Goal: Information Seeking & Learning: Learn about a topic

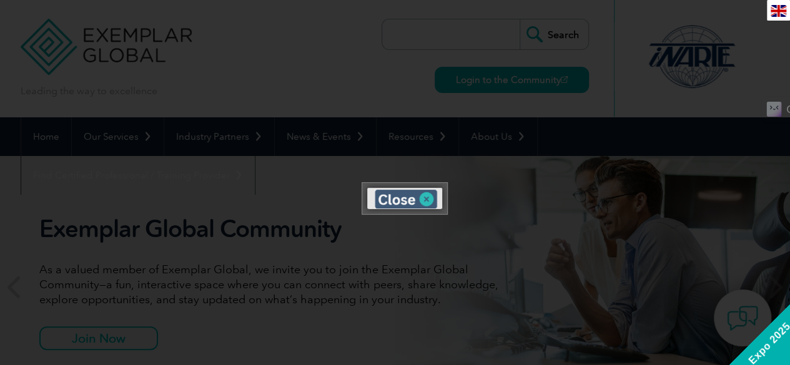
click at [426, 199] on div at bounding box center [404, 198] width 85 height 31
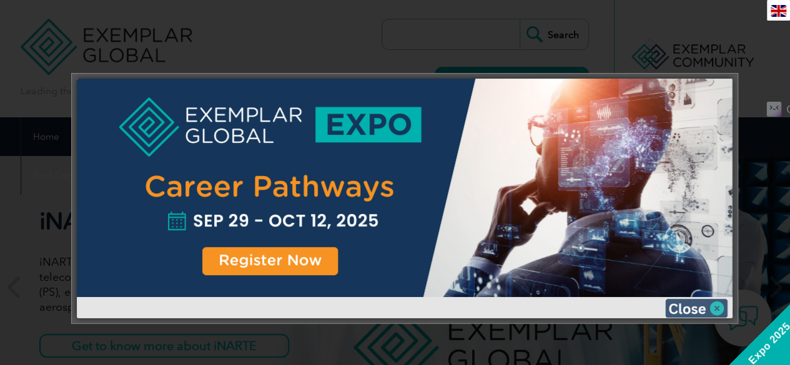
click at [710, 311] on img at bounding box center [696, 308] width 62 height 19
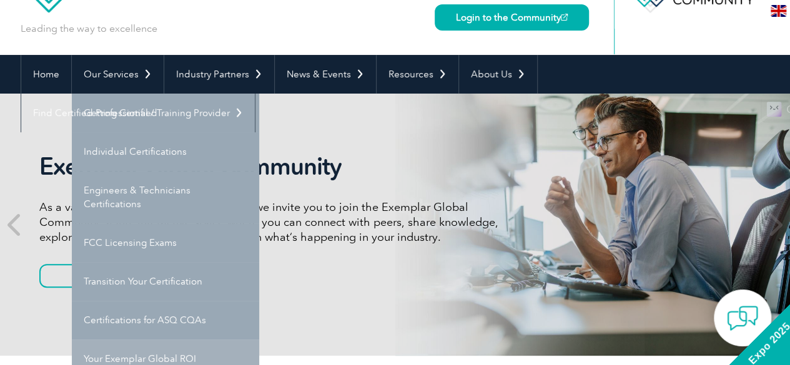
scroll to position [62, 0]
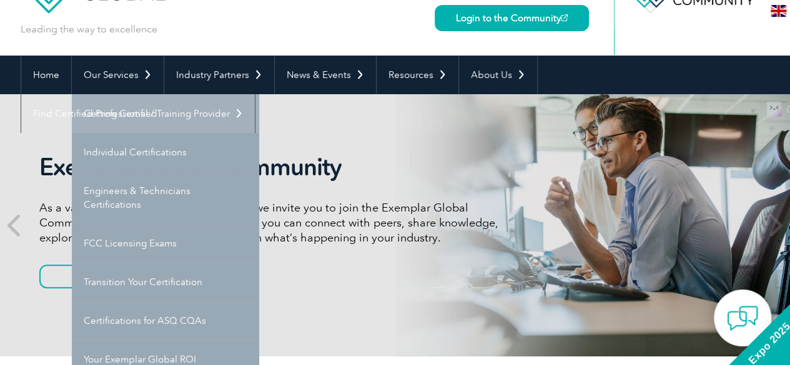
click at [125, 115] on link "Getting Certified" at bounding box center [165, 113] width 187 height 39
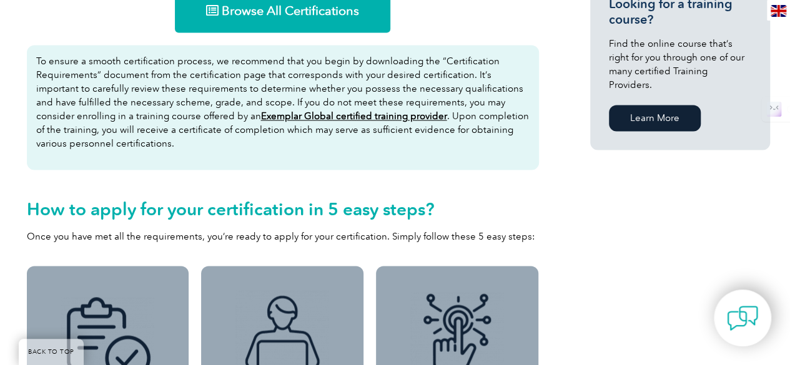
scroll to position [791, 0]
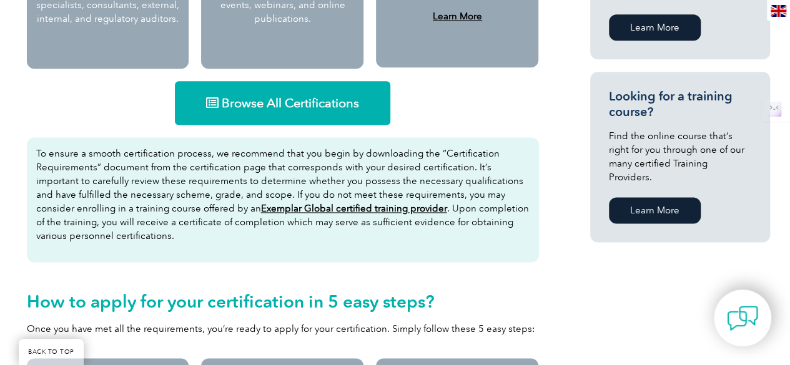
click at [228, 94] on link "Browse All Certifications" at bounding box center [282, 103] width 215 height 44
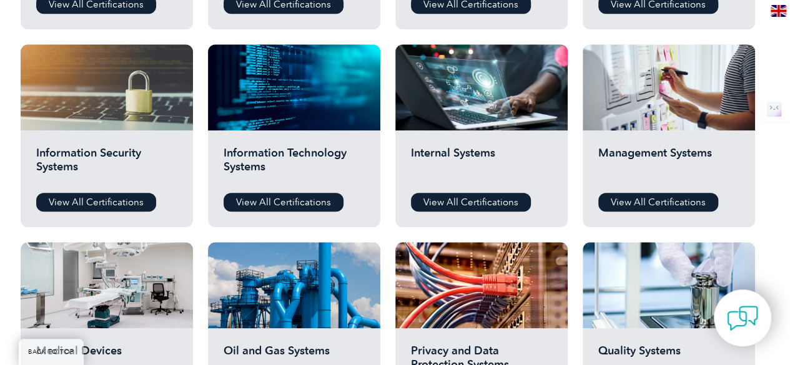
scroll to position [630, 0]
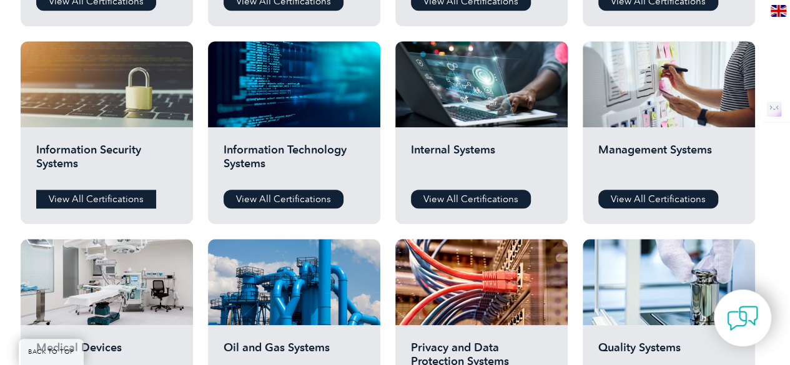
click at [116, 194] on link "View All Certifications" at bounding box center [96, 199] width 120 height 19
click at [277, 200] on link "View All Certifications" at bounding box center [283, 199] width 120 height 19
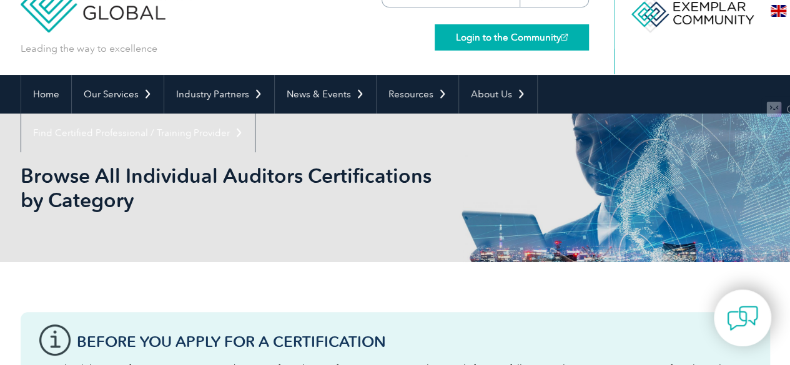
scroll to position [0, 0]
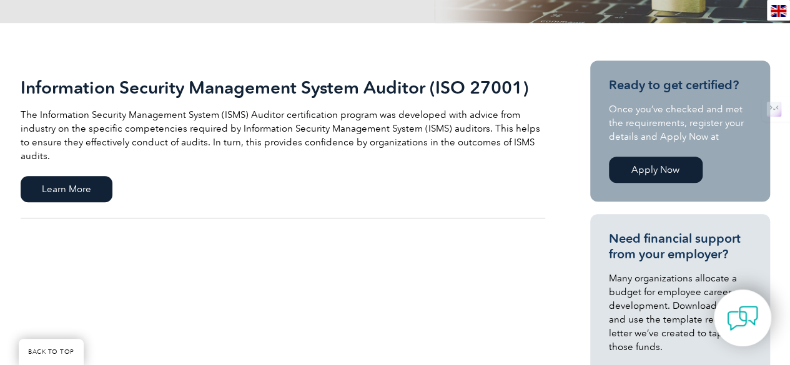
scroll to position [257, 0]
click at [64, 179] on span "Learn More" at bounding box center [67, 189] width 92 height 26
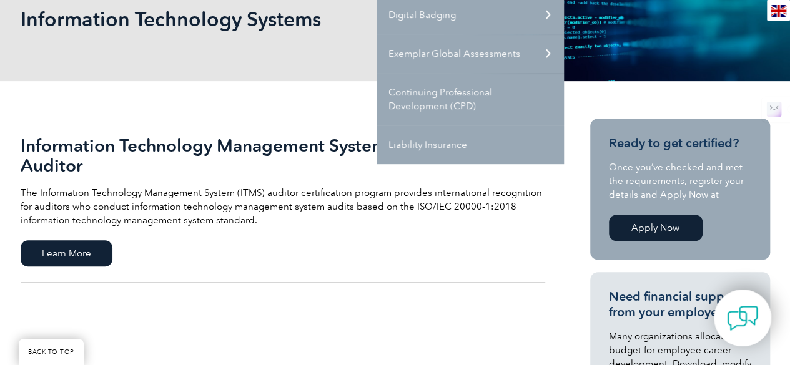
scroll to position [201, 0]
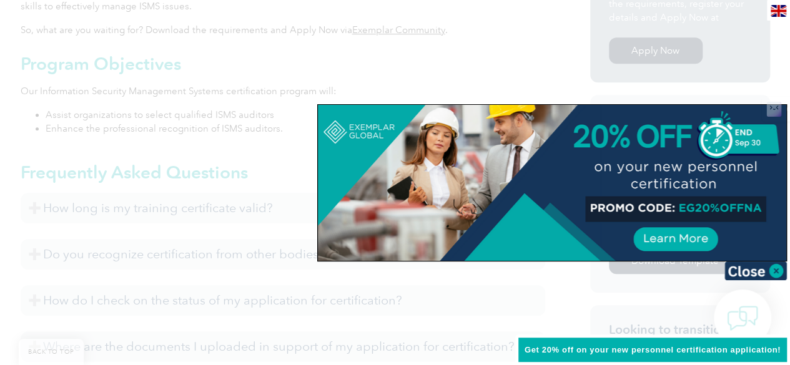
scroll to position [508, 0]
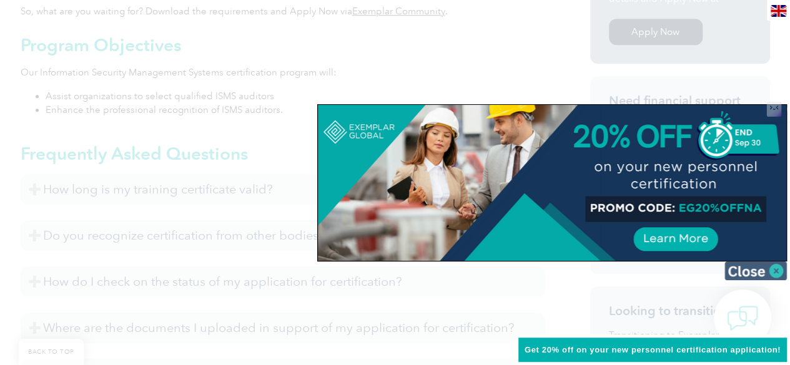
click at [744, 275] on img at bounding box center [755, 271] width 62 height 19
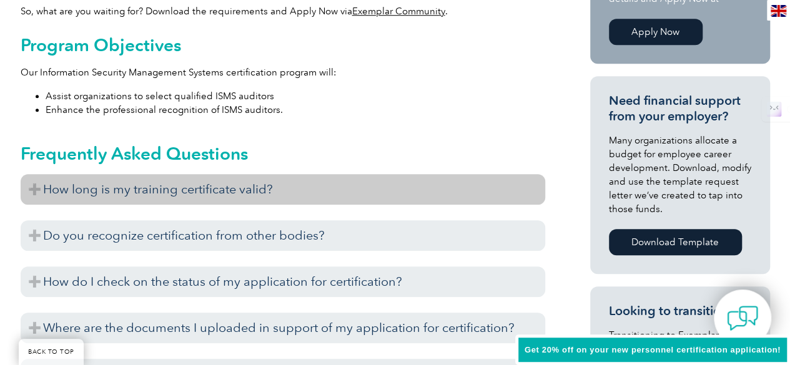
click at [92, 196] on h3 "How long is my training certificate valid?" at bounding box center [283, 189] width 524 height 31
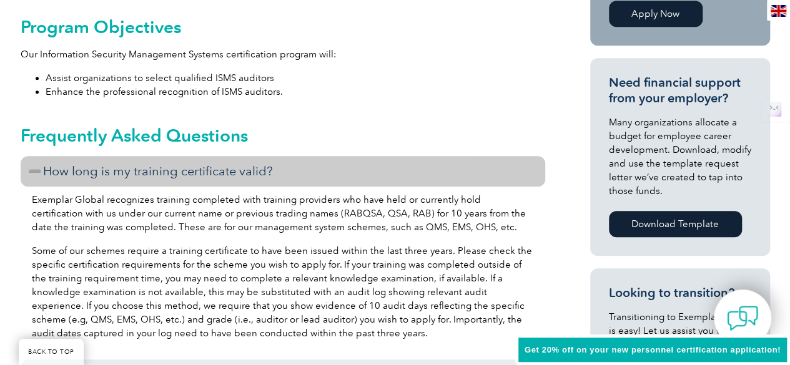
scroll to position [529, 0]
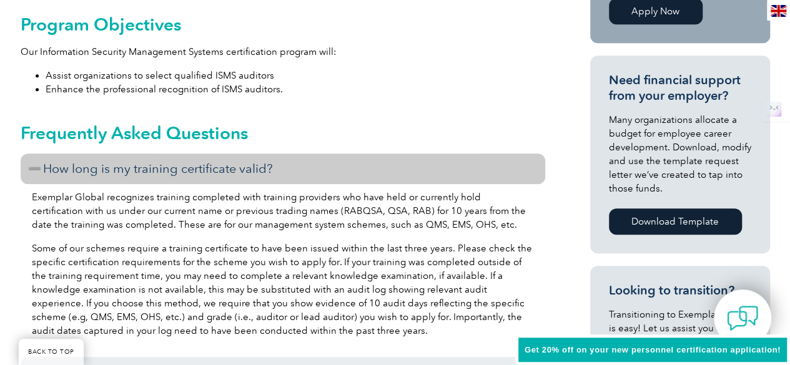
click at [87, 170] on h3 "How long is my training certificate valid?" at bounding box center [283, 169] width 524 height 31
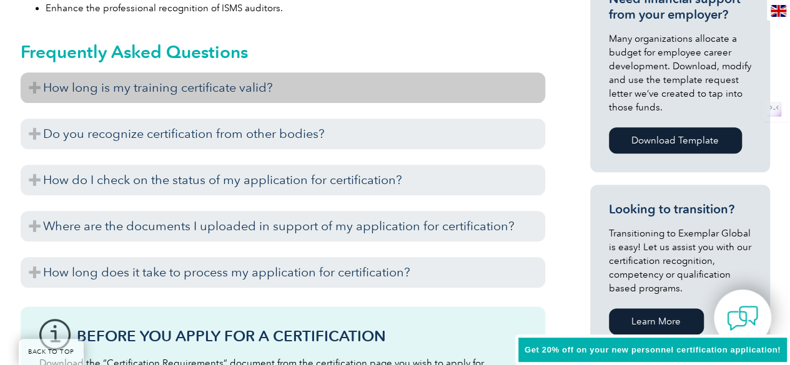
scroll to position [614, 0]
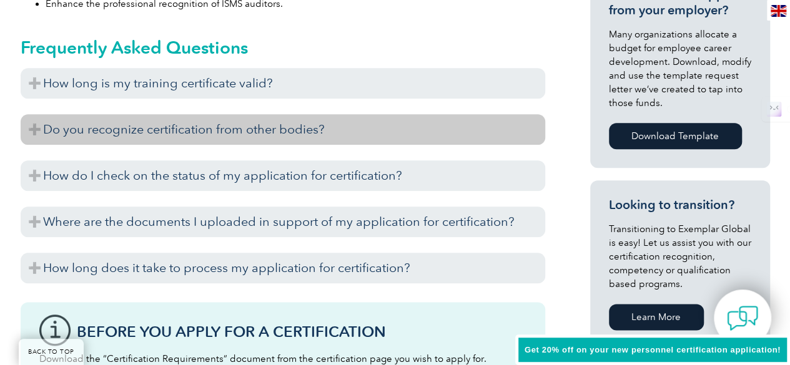
click at [101, 122] on h3 "Do you recognize certification from other bodies?" at bounding box center [283, 129] width 524 height 31
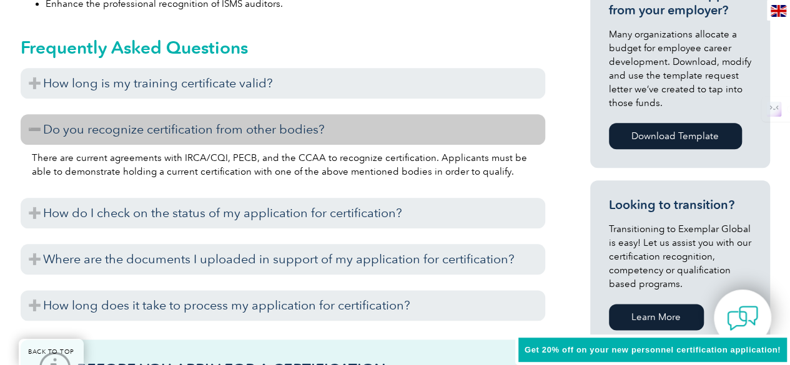
click at [101, 122] on h3 "Do you recognize certification from other bodies?" at bounding box center [283, 129] width 524 height 31
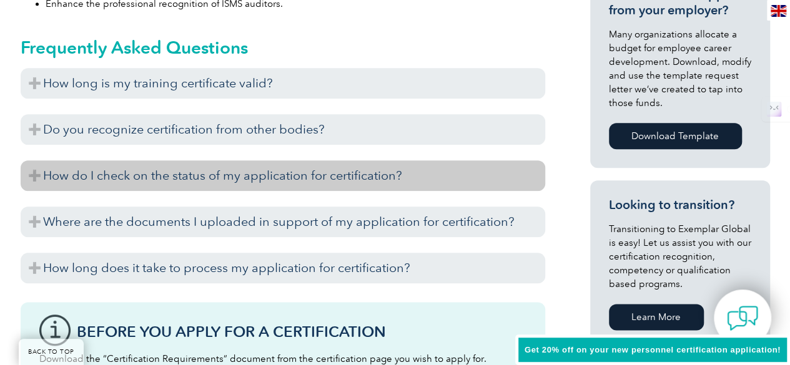
click at [47, 181] on h3 "How do I check on the status of my application for certification?" at bounding box center [283, 175] width 524 height 31
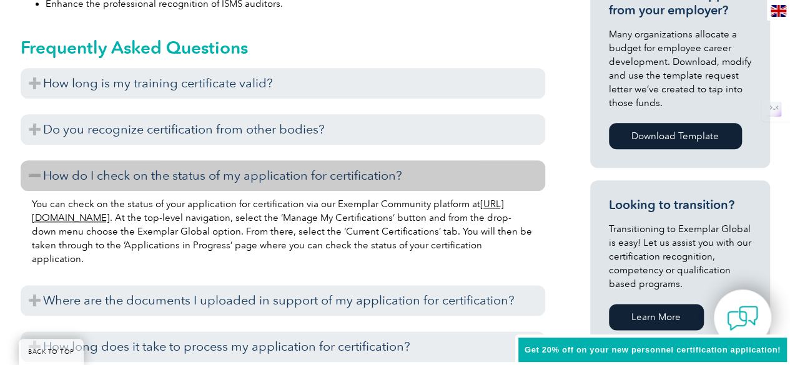
click at [47, 181] on h3 "How do I check on the status of my application for certification?" at bounding box center [283, 175] width 524 height 31
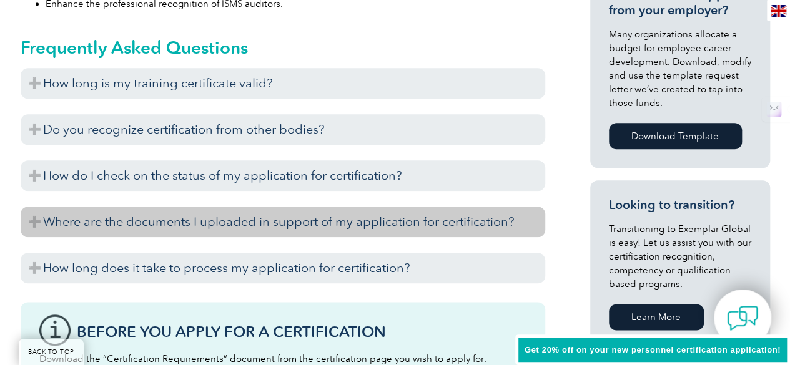
click at [36, 221] on h3 "Where are the documents I uploaded in support of my application for certificati…" at bounding box center [283, 222] width 524 height 31
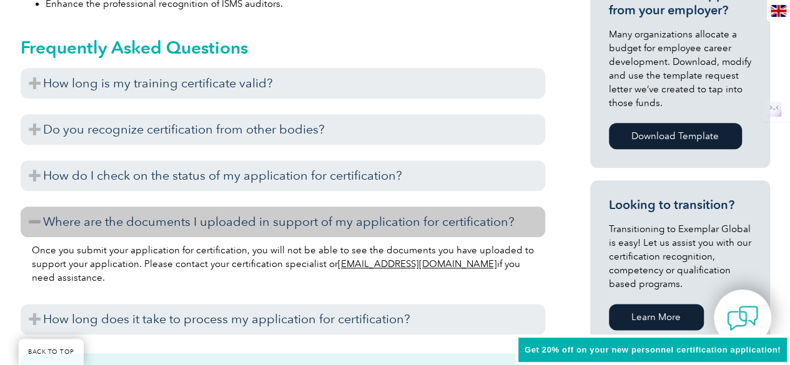
click at [36, 221] on h3 "Where are the documents I uploaded in support of my application for certificati…" at bounding box center [283, 222] width 524 height 31
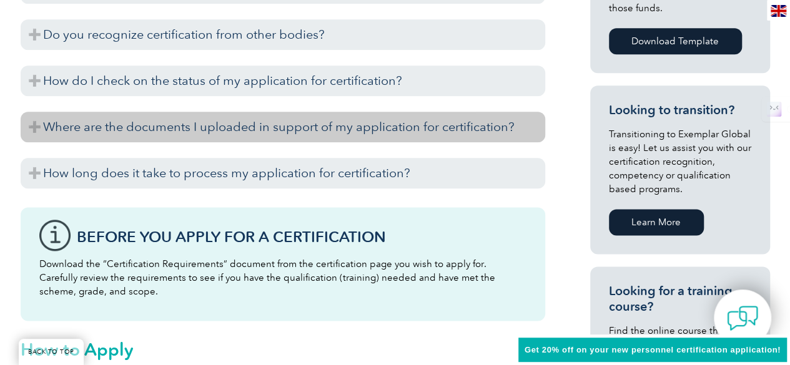
scroll to position [711, 0]
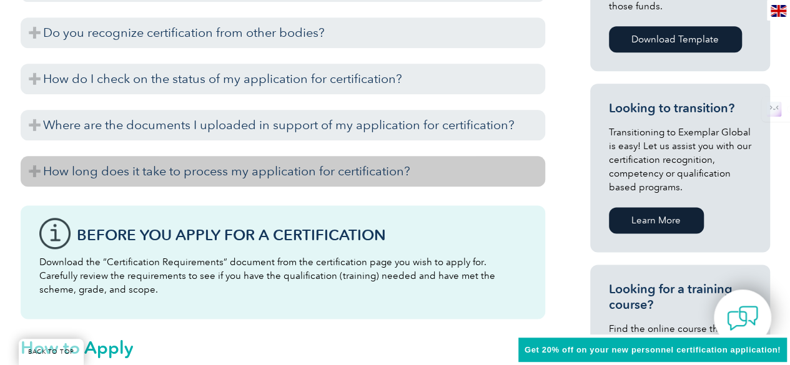
click at [36, 172] on h3 "How long does it take to process my application for certification?" at bounding box center [283, 171] width 524 height 31
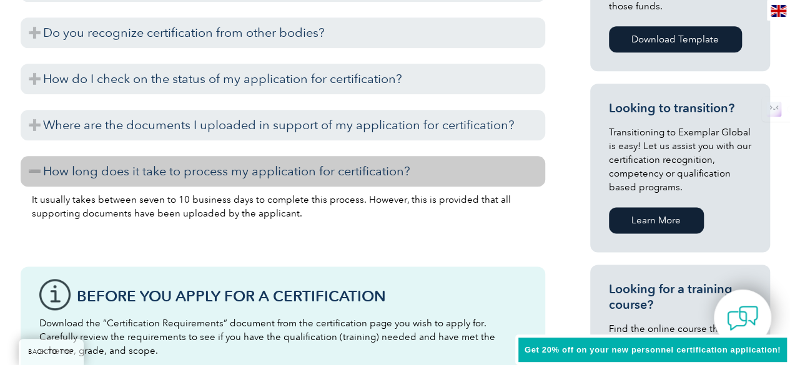
click at [36, 172] on h3 "How long does it take to process my application for certification?" at bounding box center [283, 171] width 524 height 31
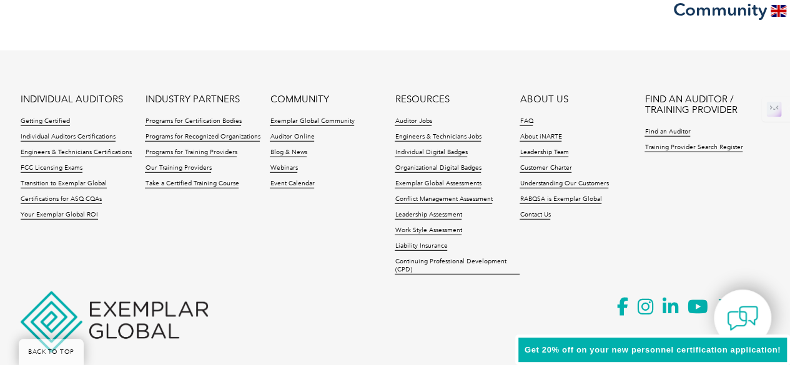
scroll to position [1700, 0]
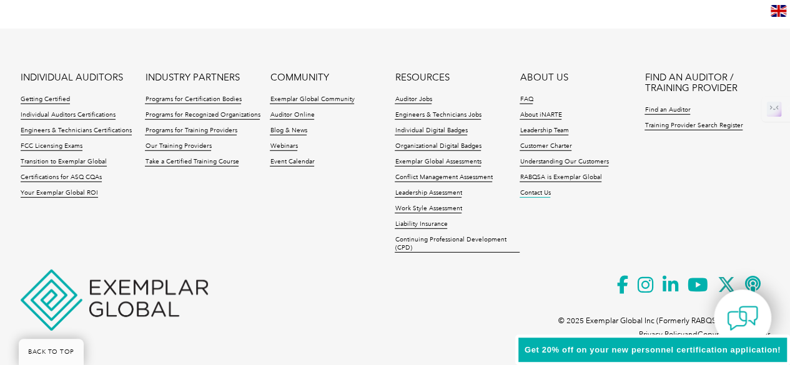
click at [531, 192] on link "Contact Us" at bounding box center [534, 193] width 31 height 9
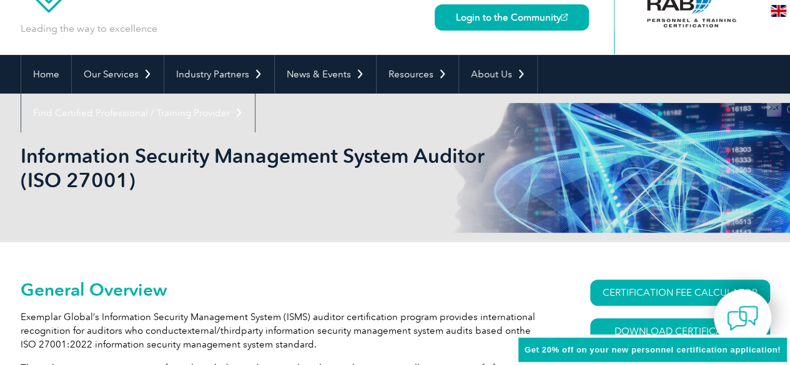
scroll to position [64, 0]
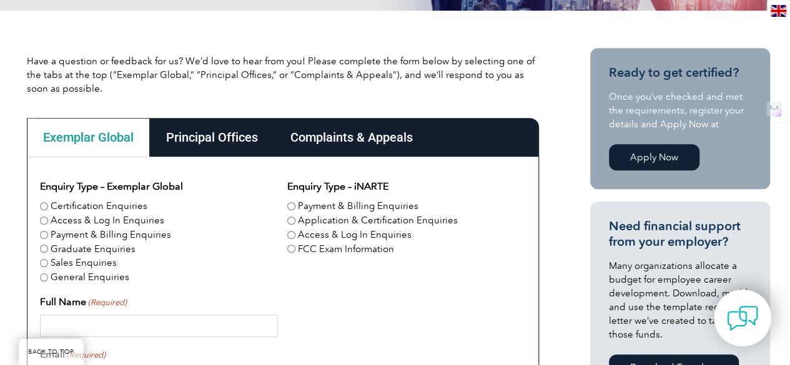
scroll to position [268, 0]
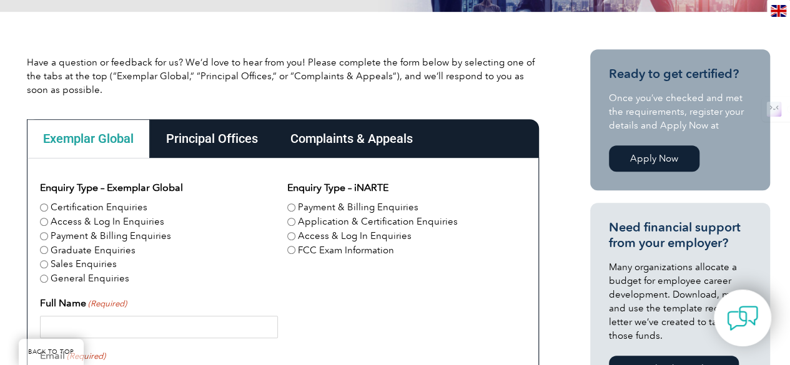
click at [213, 129] on div "Principal Offices" at bounding box center [212, 138] width 124 height 39
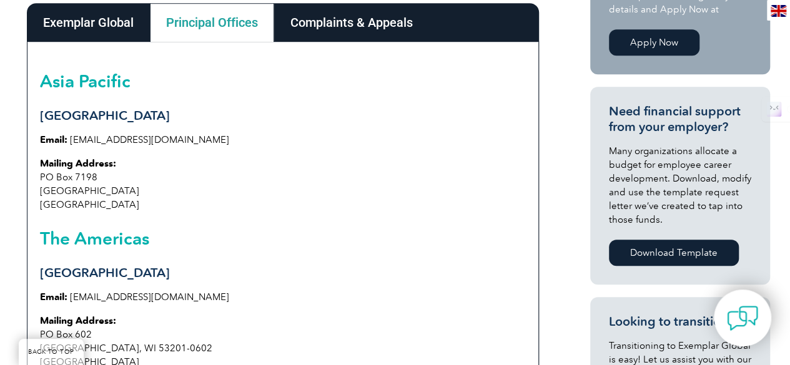
scroll to position [380, 0]
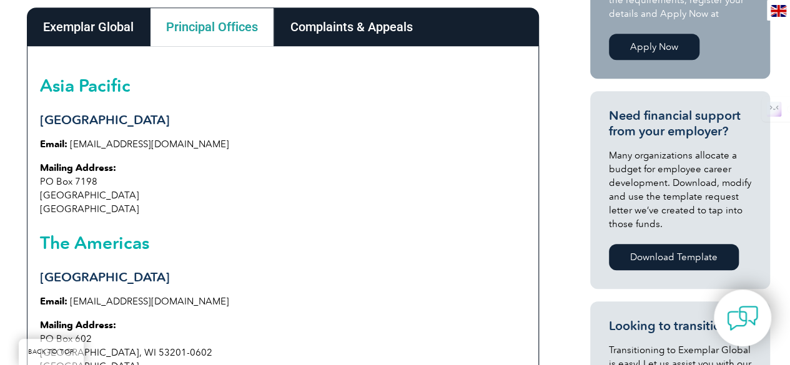
click at [355, 21] on div "Complaints & Appeals" at bounding box center [351, 26] width 155 height 39
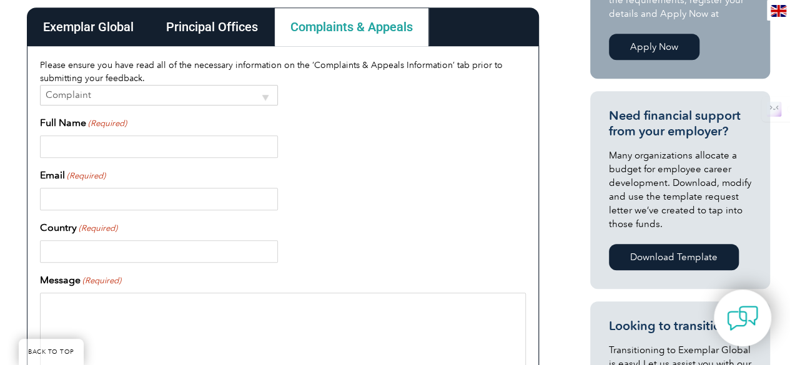
click at [223, 23] on div "Principal Offices" at bounding box center [212, 26] width 124 height 39
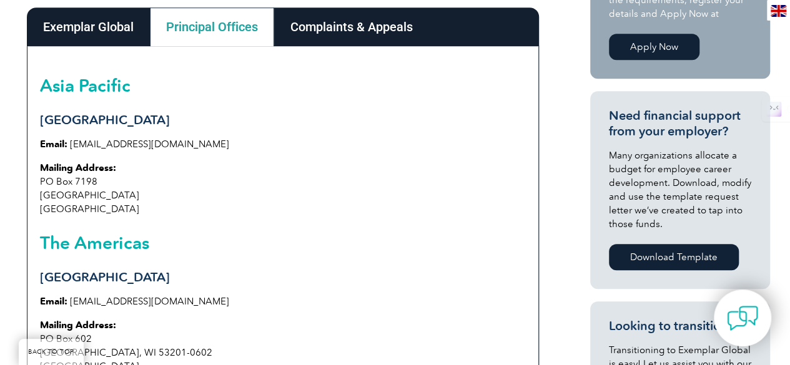
click at [112, 30] on div "Exemplar Global" at bounding box center [88, 26] width 123 height 39
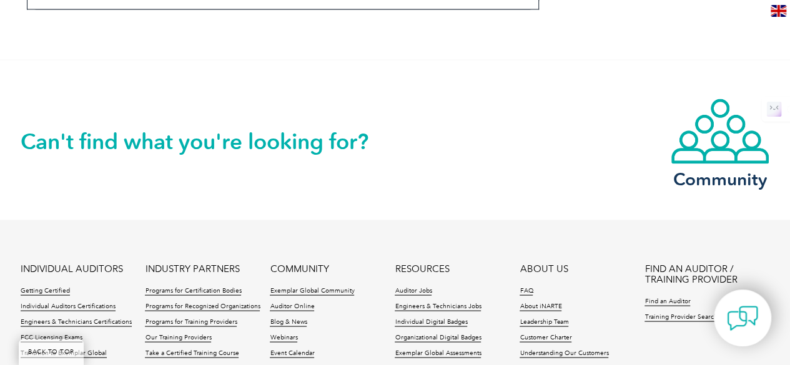
scroll to position [1133, 0]
